Goal: Information Seeking & Learning: Learn about a topic

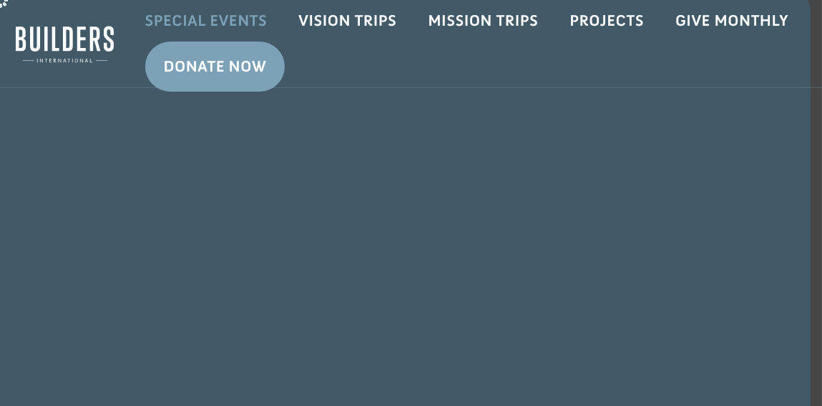
click at [215, 16] on link "Special Events" at bounding box center [206, 20] width 154 height 41
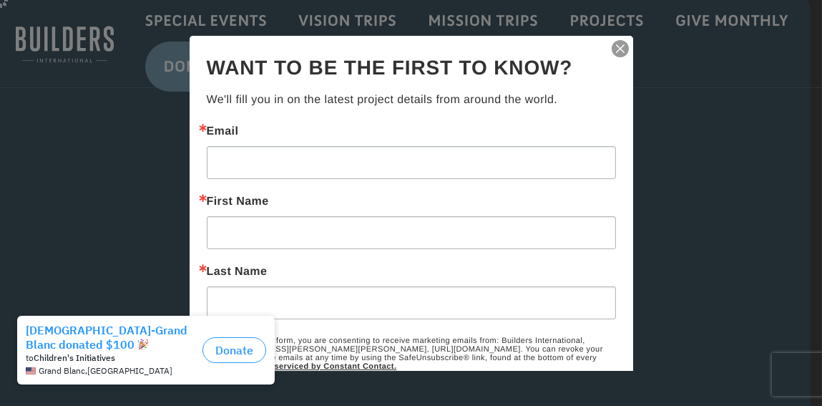
click at [710, 116] on div at bounding box center [411, 203] width 822 height 406
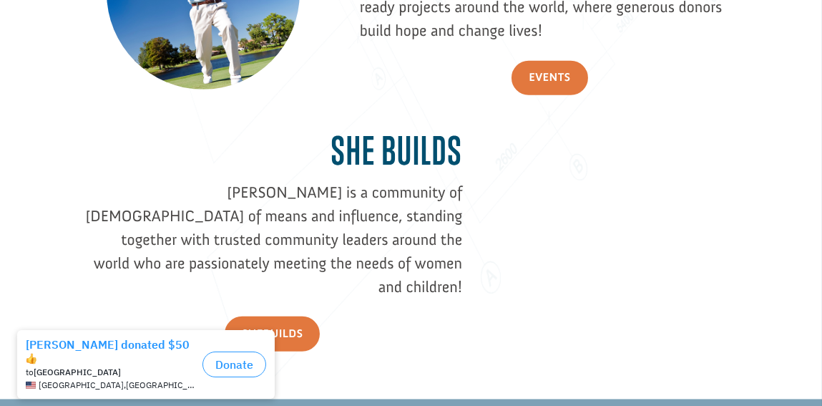
scroll to position [1526, 0]
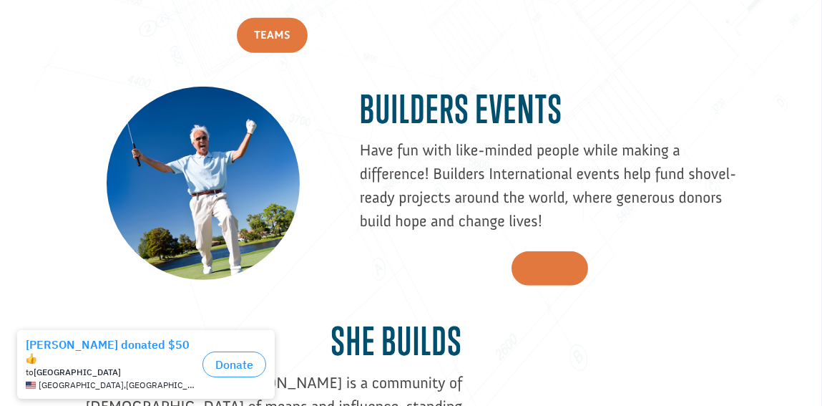
click at [543, 262] on link "Events" at bounding box center [550, 268] width 76 height 35
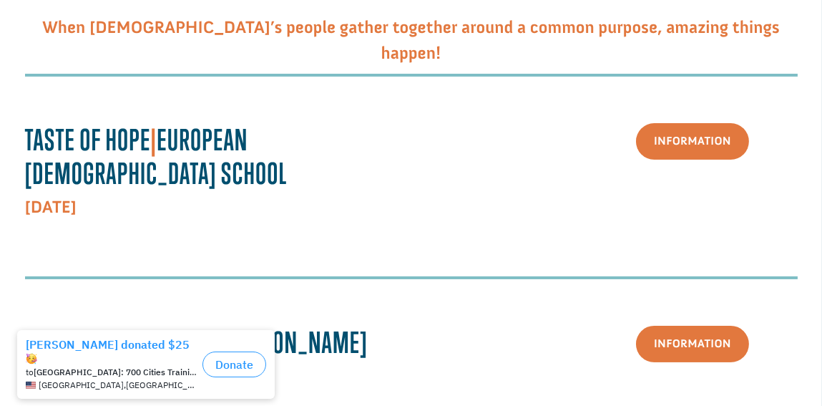
scroll to position [285, 0]
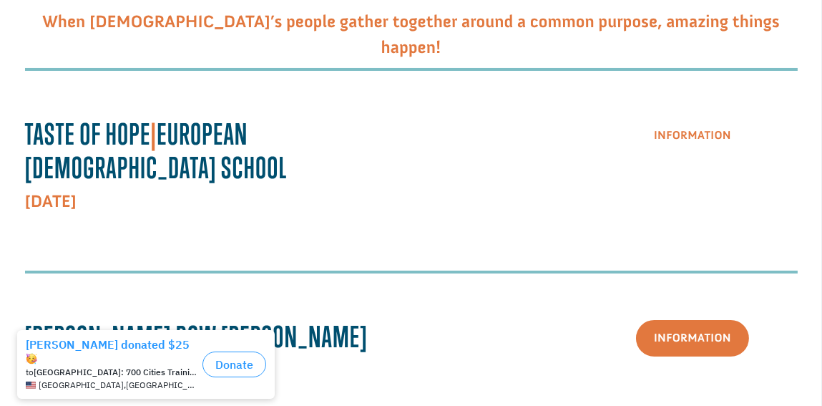
click at [681, 129] on link "Information" at bounding box center [692, 135] width 113 height 36
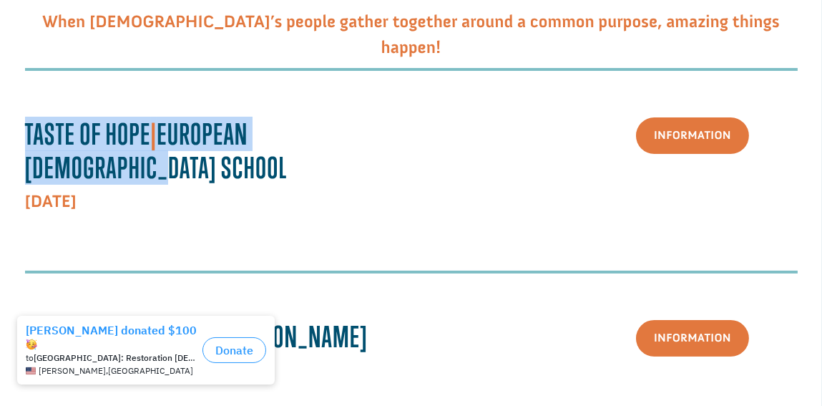
drag, startPoint x: 381, startPoint y: 124, endPoint x: 5, endPoint y: 116, distance: 375.7
click at [5, 116] on section "When God’s people gather together around a common purpose, amazing things happe…" at bounding box center [411, 350] width 822 height 789
copy strong "Taste Of Hope | European Bible School"
